Goal: Information Seeking & Learning: Learn about a topic

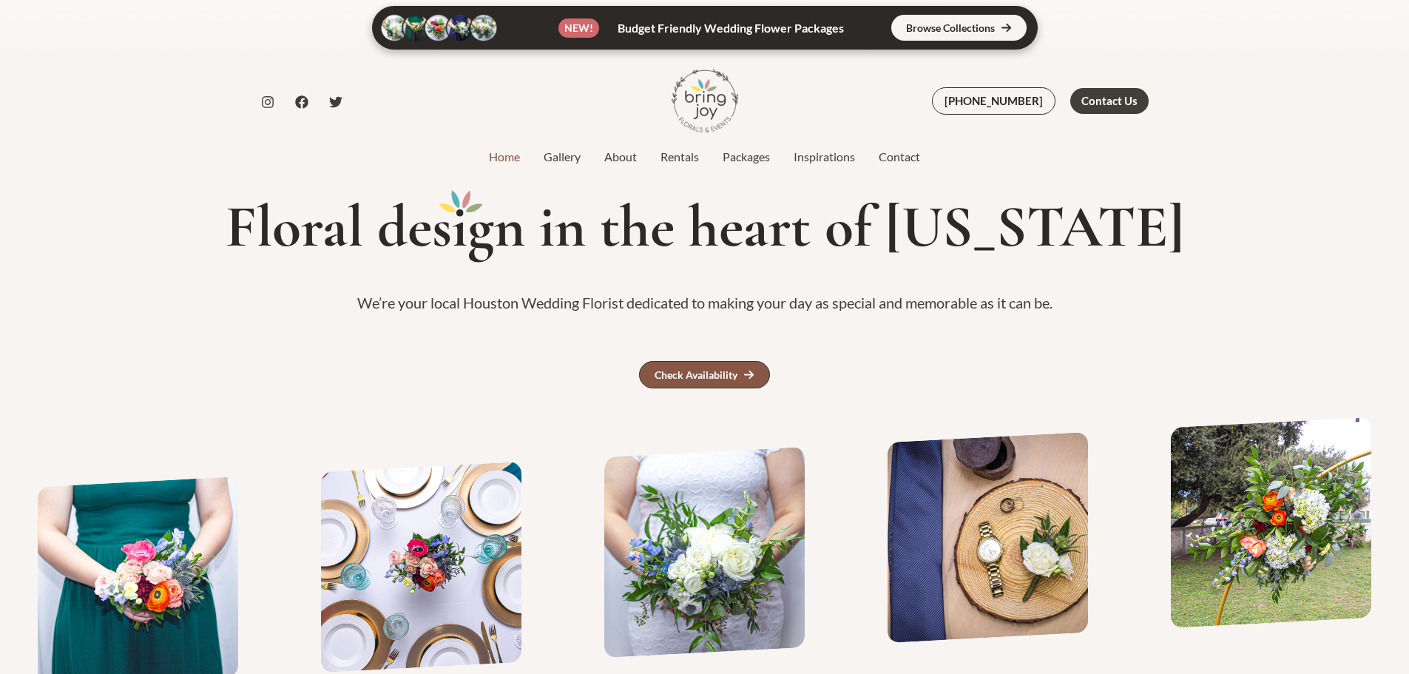
click at [675, 363] on link "Check Availability" at bounding box center [704, 374] width 131 height 27
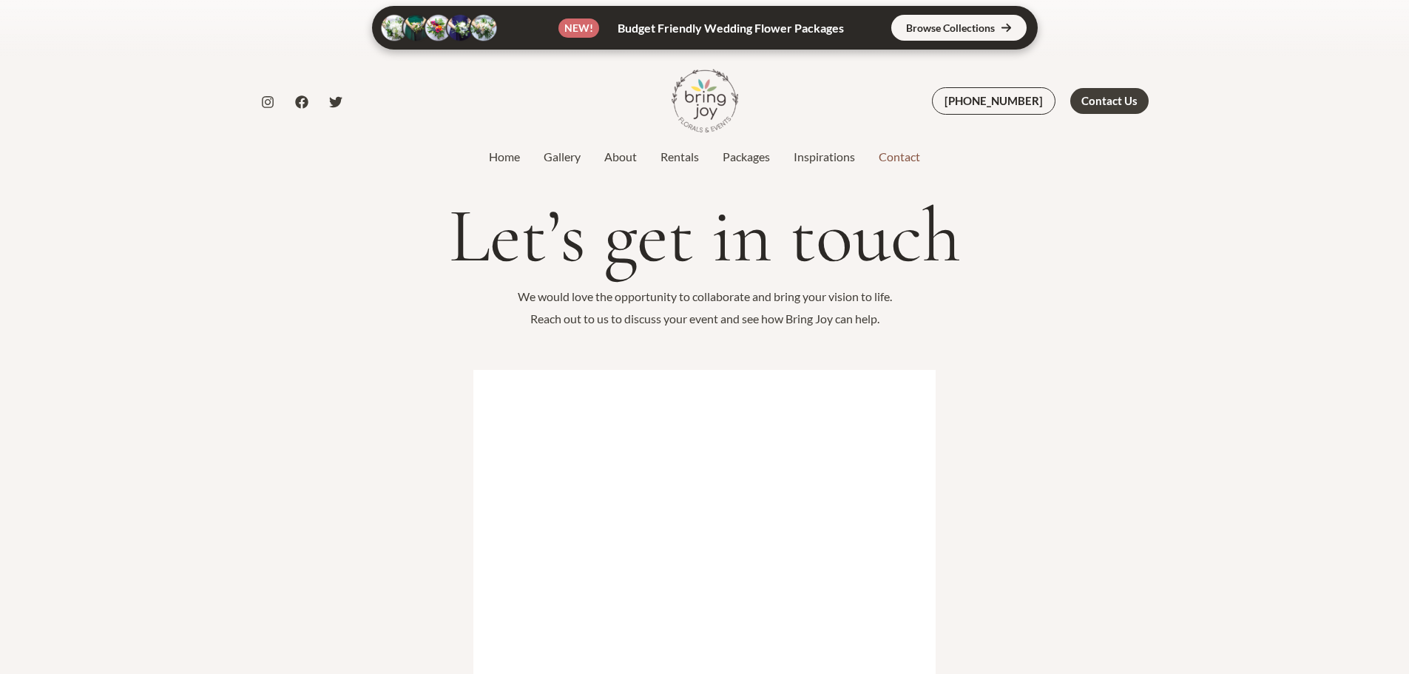
click at [973, 33] on link at bounding box center [705, 28] width 666 height 44
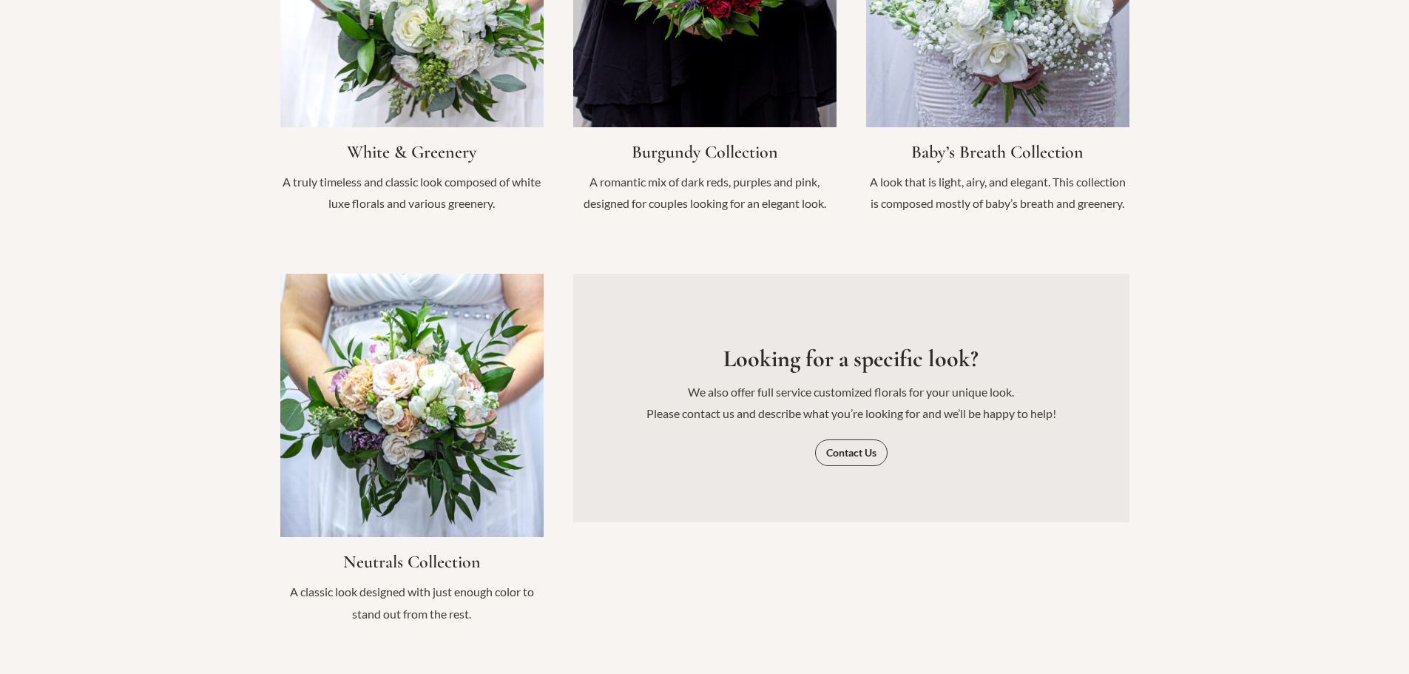
scroll to position [1788, 0]
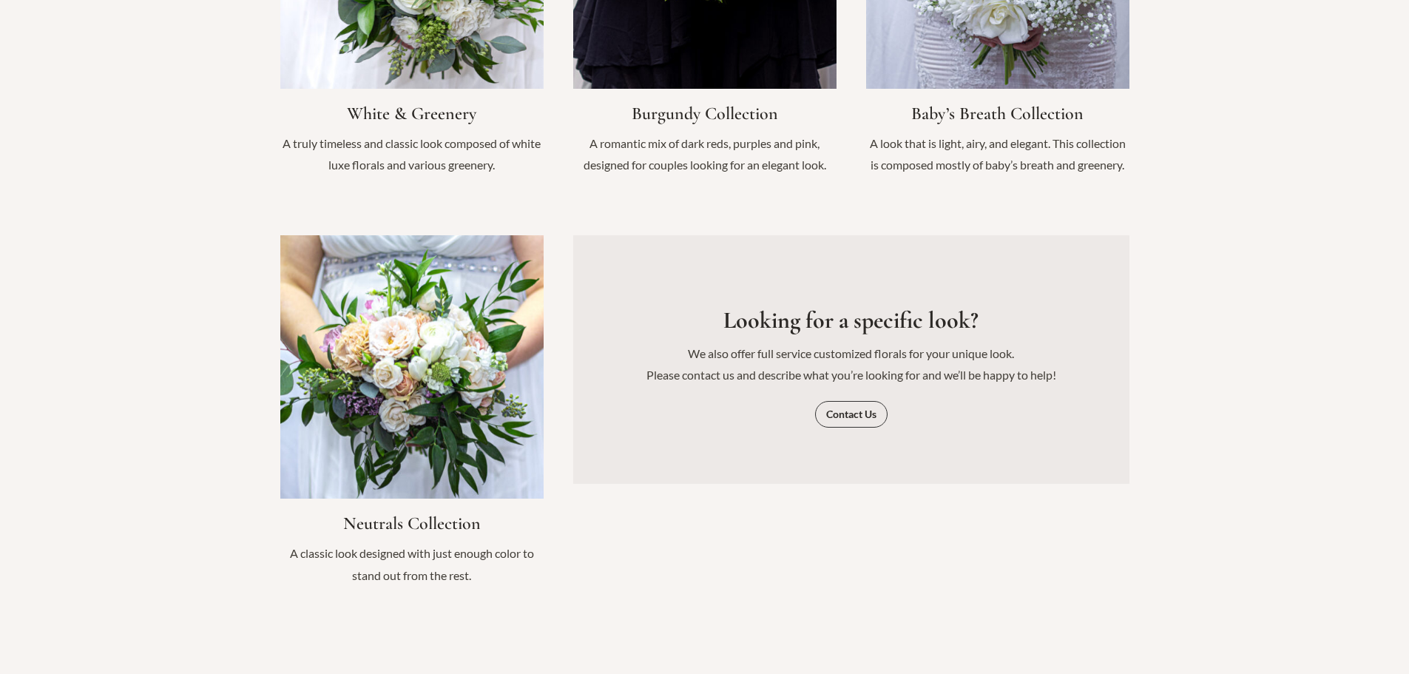
click at [410, 382] on link "Infobox Link" at bounding box center [411, 417] width 263 height 365
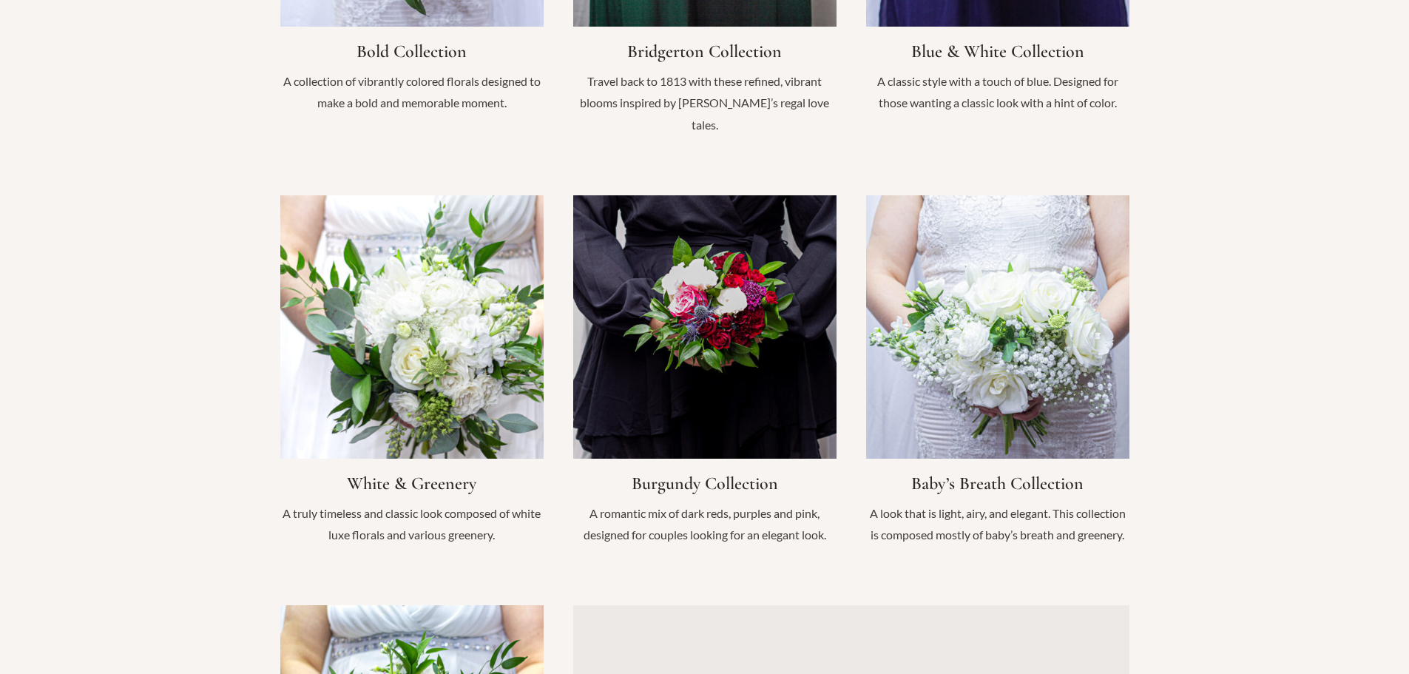
scroll to position [1123, 0]
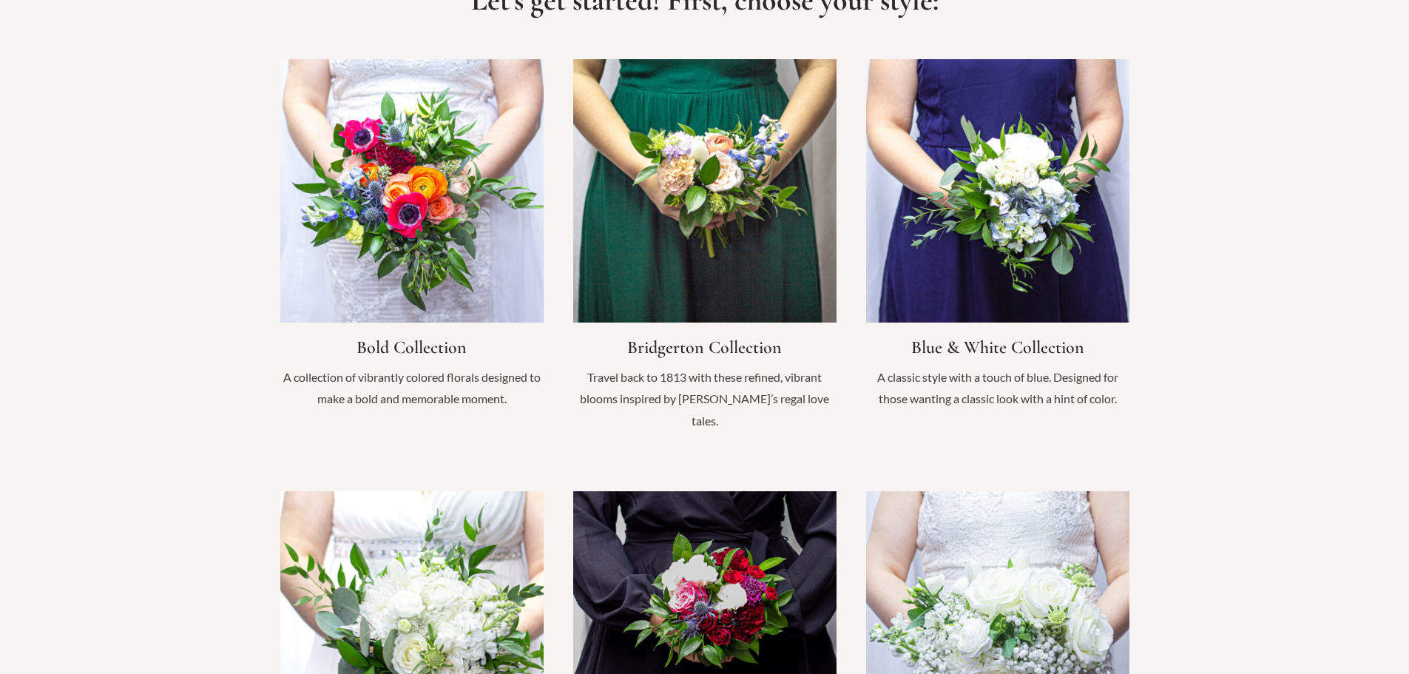
click at [800, 266] on link "Infobox Link" at bounding box center [704, 253] width 263 height 388
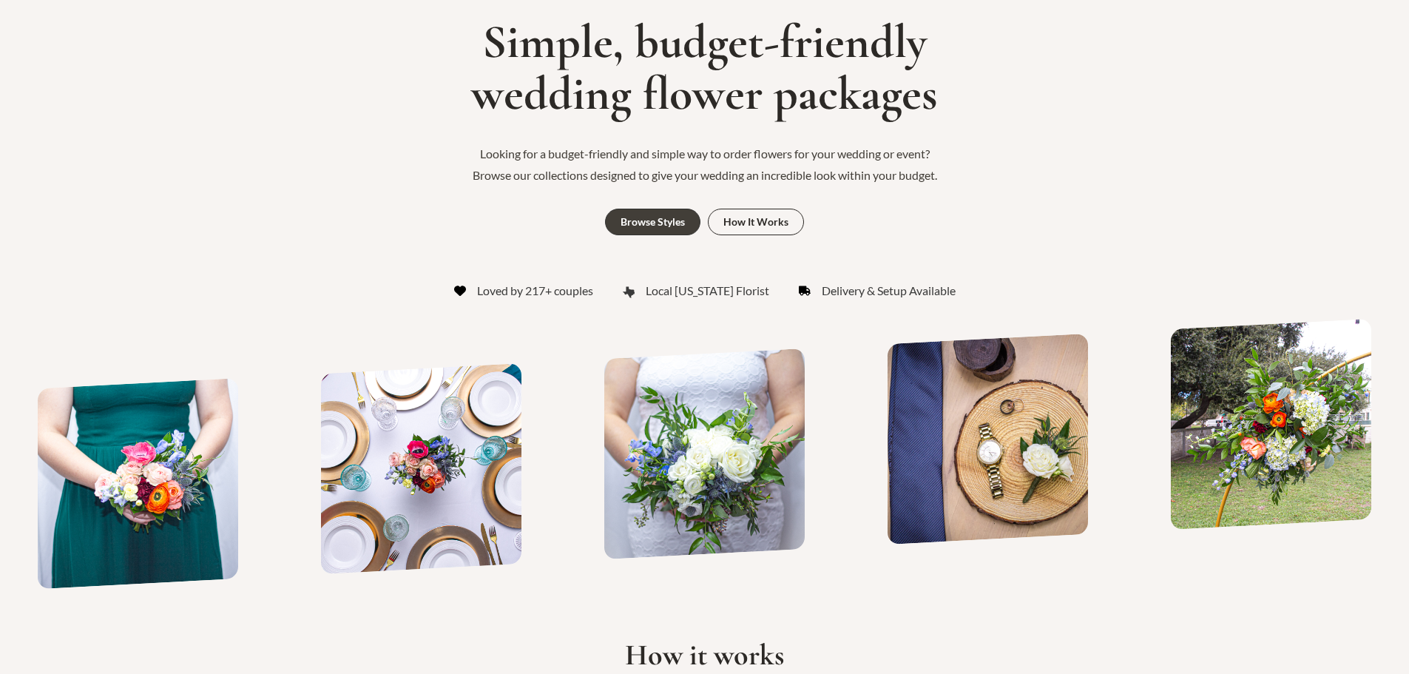
scroll to position [0, 0]
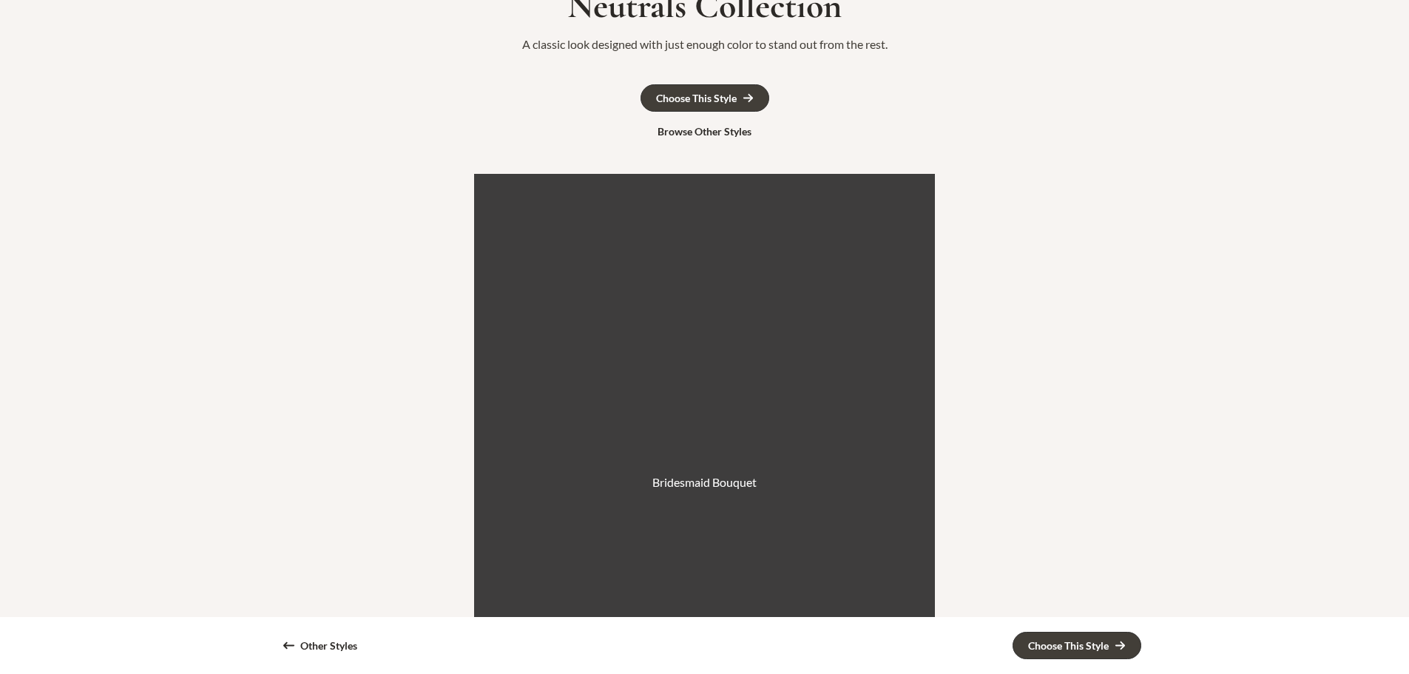
scroll to position [370, 0]
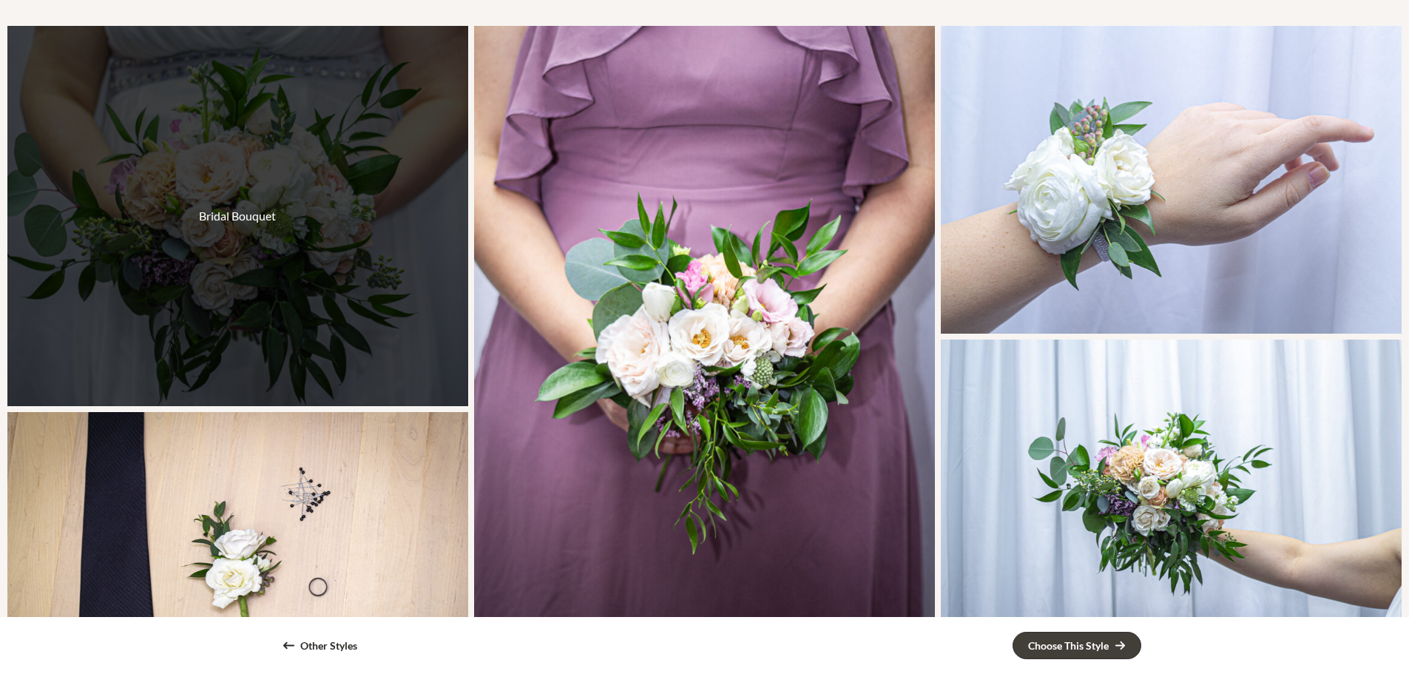
click at [243, 278] on div "Bridal Bouquet" at bounding box center [237, 215] width 461 height 379
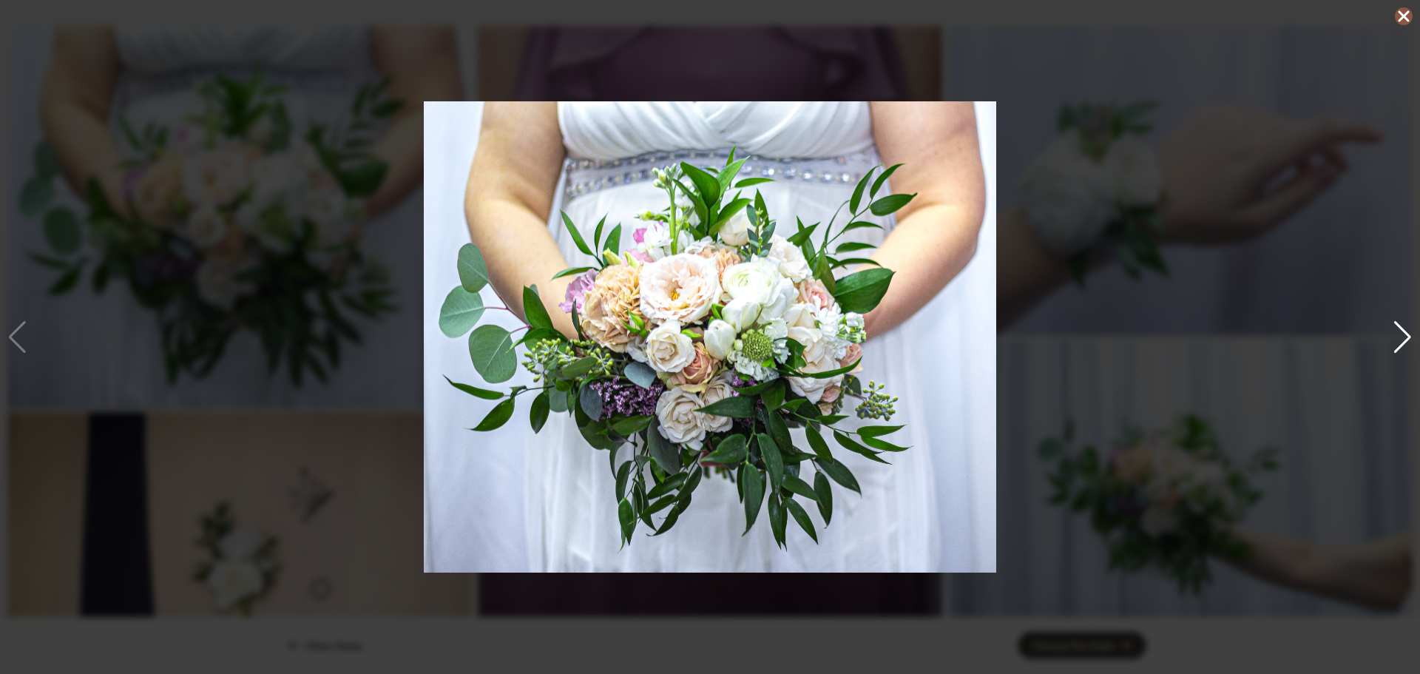
drag, startPoint x: 1404, startPoint y: 19, endPoint x: 1383, endPoint y: 24, distance: 21.2
click at [1401, 22] on icon at bounding box center [1404, 16] width 18 height 18
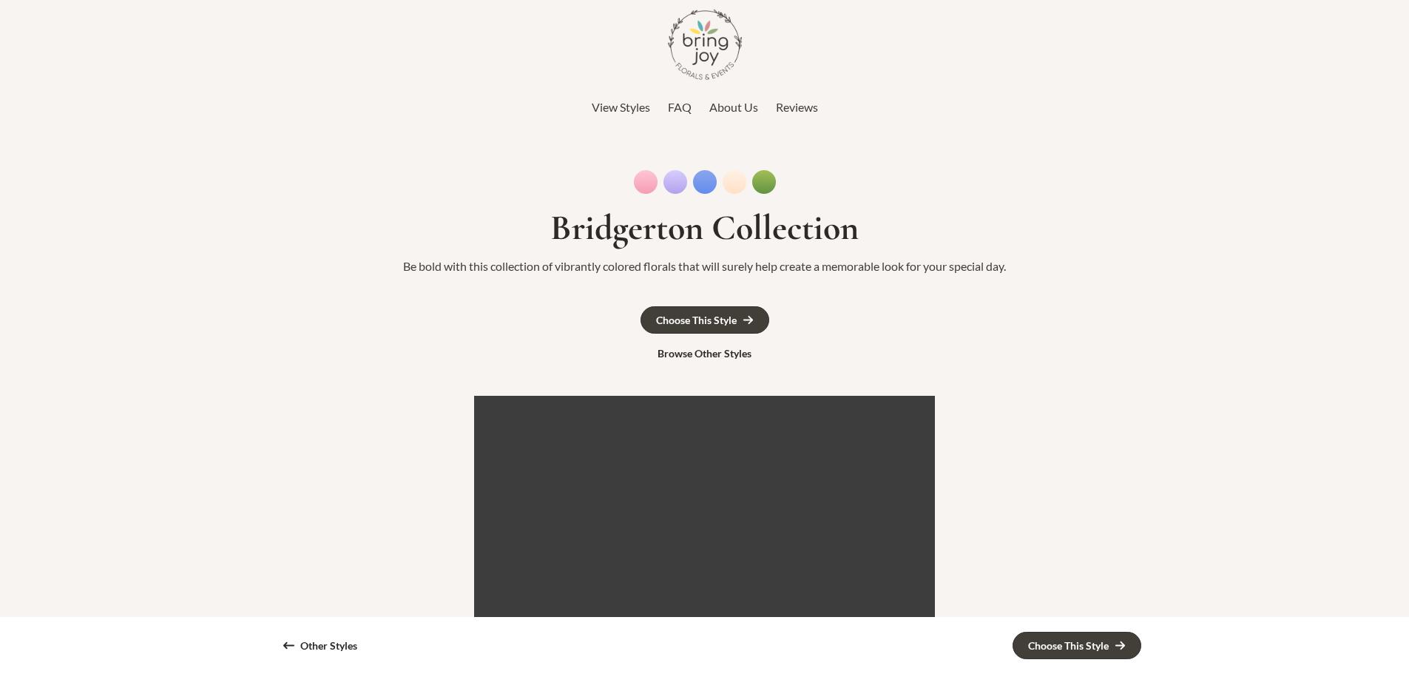
scroll to position [222, 0]
